Goal: Check status

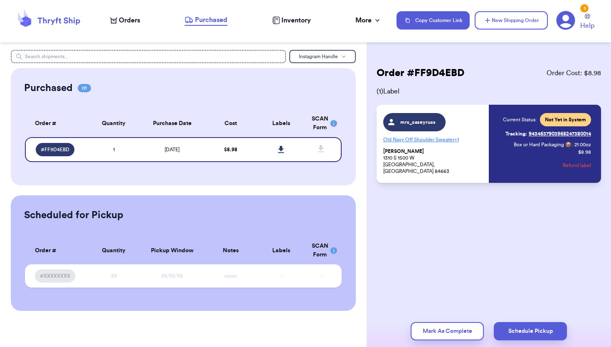
click at [548, 131] on link "Tracking: 9434637903968247380014" at bounding box center [548, 133] width 86 height 13
click at [453, 329] on button "Mark As Complete" at bounding box center [446, 331] width 73 height 18
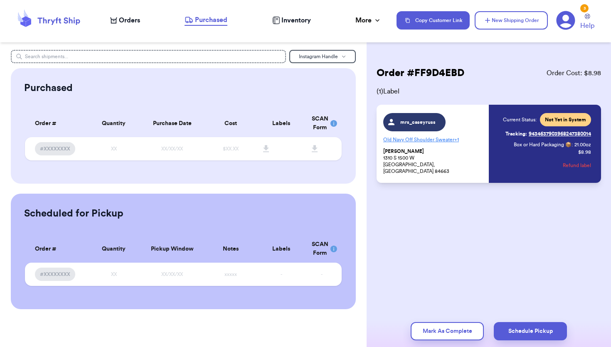
click at [130, 22] on span "Orders" at bounding box center [129, 20] width 21 height 10
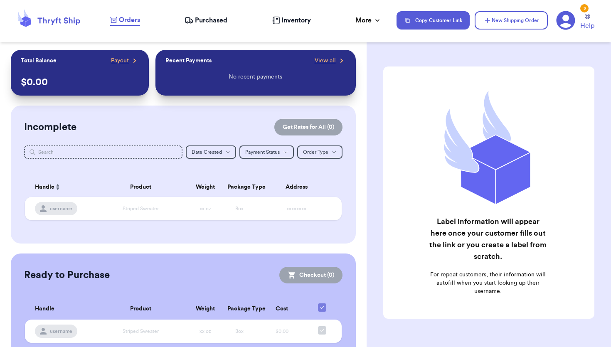
click at [211, 22] on span "Purchased" at bounding box center [211, 20] width 32 height 10
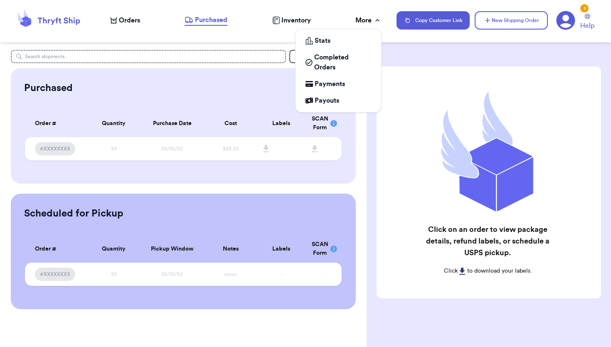
click at [375, 17] on icon at bounding box center [377, 20] width 8 height 8
click at [336, 59] on span "Completed Orders" at bounding box center [342, 62] width 57 height 20
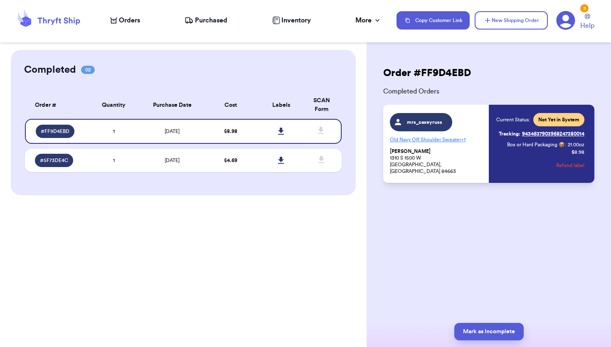
click at [269, 291] on div "Completed 02 Order # Qty Labels SCAN # FF9D4EBD 1 # 5F73DE4C 1 Order # Quantity…" at bounding box center [183, 173] width 366 height 347
click at [253, 162] on td "$ 4.69" at bounding box center [230, 160] width 51 height 23
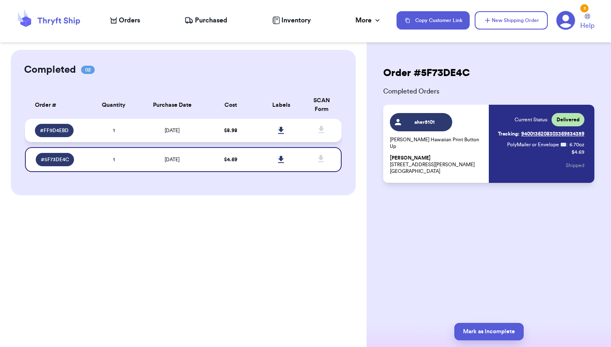
click at [250, 129] on td "$ 8.98" at bounding box center [230, 130] width 51 height 23
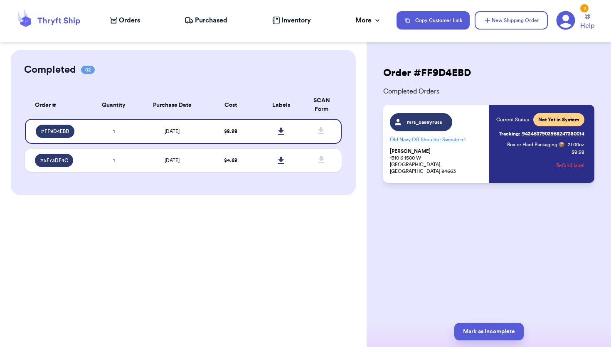
click at [547, 123] on span "Not Yet in System" at bounding box center [558, 119] width 51 height 13
